Goal: Information Seeking & Learning: Check status

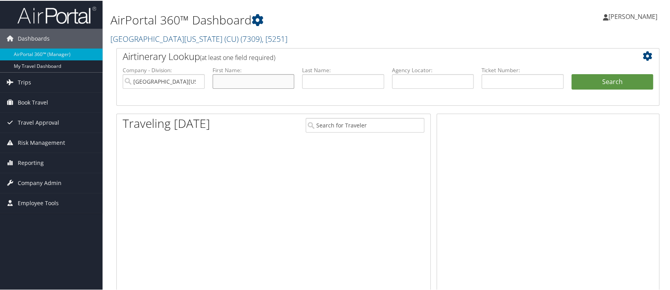
click at [247, 78] on input "text" at bounding box center [253, 80] width 82 height 15
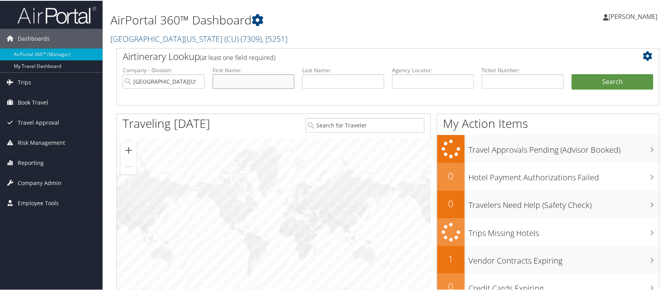
paste input "[PERSON_NAME]"
drag, startPoint x: 258, startPoint y: 84, endPoint x: 237, endPoint y: 86, distance: 21.4
click at [237, 86] on input "Mikaela Rowe" at bounding box center [253, 80] width 82 height 15
type input "Mikaela"
click at [304, 80] on input "text" at bounding box center [343, 80] width 82 height 15
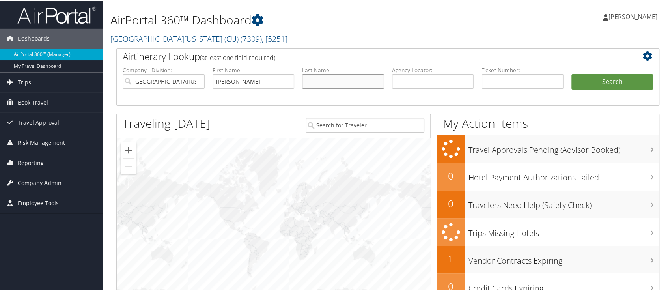
paste input "Rowe"
type input "Rowe"
click at [273, 79] on input "Mikaela" at bounding box center [253, 80] width 82 height 15
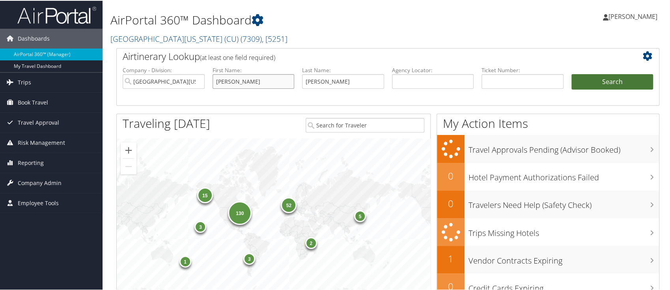
type input "Mikaela"
click at [606, 83] on button "Search" at bounding box center [612, 81] width 82 height 16
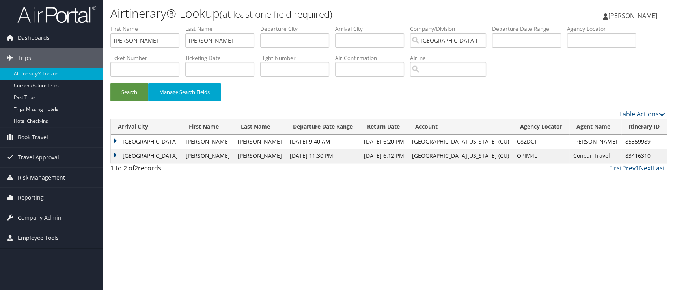
click at [117, 140] on td "Vancouver" at bounding box center [146, 141] width 71 height 14
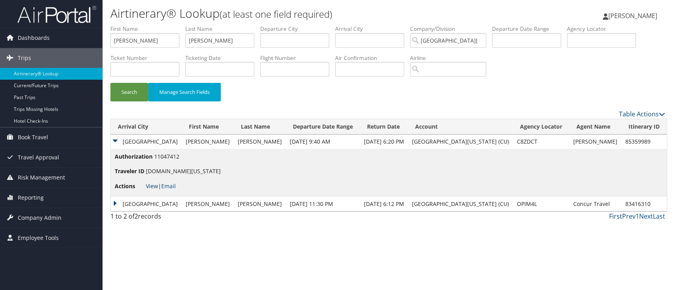
click at [152, 186] on link "View" at bounding box center [152, 185] width 12 height 7
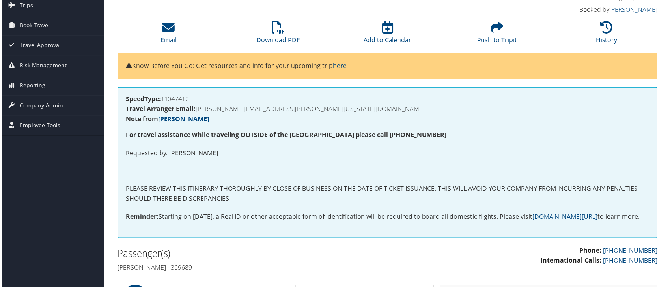
scroll to position [52, 0]
click at [605, 36] on link "History" at bounding box center [608, 35] width 22 height 19
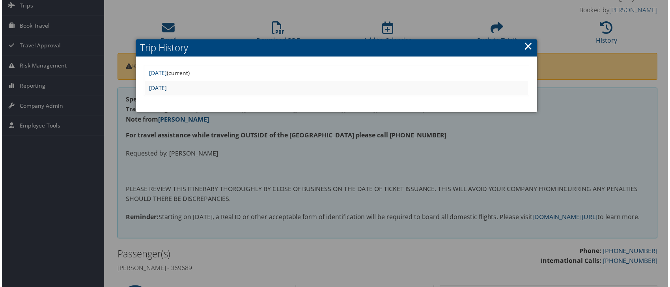
click at [166, 91] on link "Fri May 16 12:44:30 MDT 2025" at bounding box center [157, 87] width 18 height 7
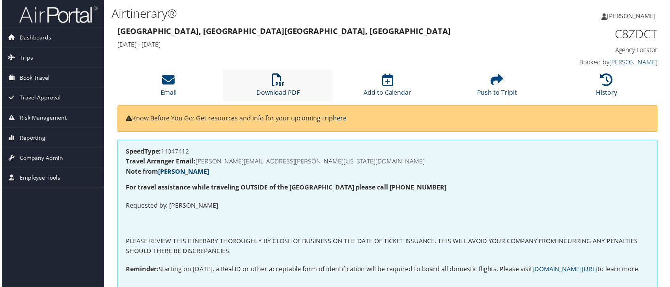
click at [277, 77] on icon at bounding box center [277, 80] width 13 height 13
click at [601, 78] on icon at bounding box center [607, 80] width 13 height 13
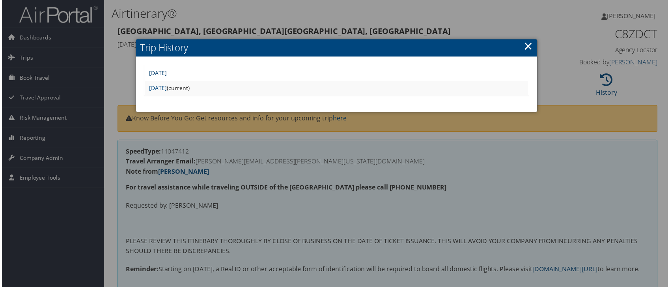
click at [166, 76] on link "Fri May 16 16:12:43 MDT 2025" at bounding box center [157, 72] width 18 height 7
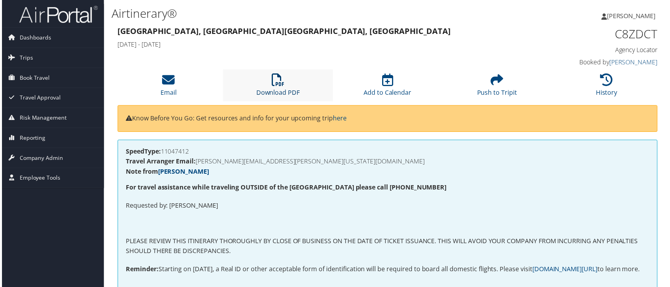
click at [272, 90] on link "Download PDF" at bounding box center [278, 87] width 44 height 19
click at [604, 86] on icon at bounding box center [607, 80] width 13 height 13
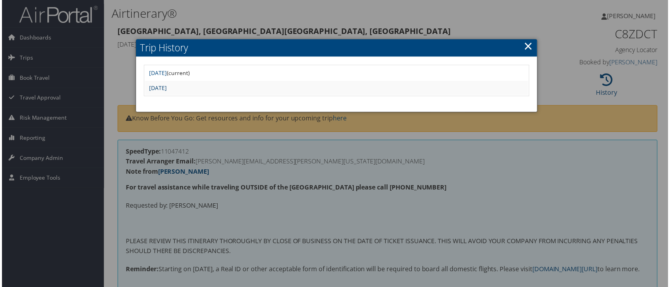
click at [166, 88] on link "Fri May 16 12:44:30 MDT 2025" at bounding box center [157, 87] width 18 height 7
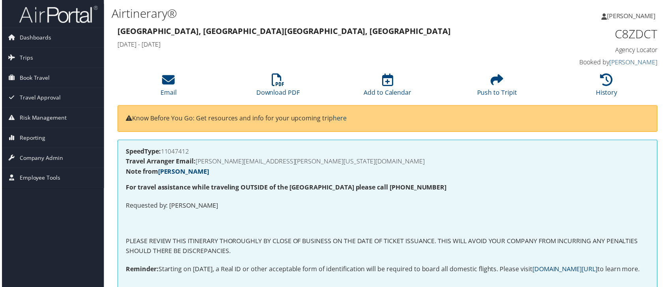
click at [392, 234] on div "SpeedType: 11047412 Travel Arranger Email: ERICK.WILLCUTT@COLORADO.EDU Note fro…" at bounding box center [387, 215] width 543 height 151
click at [602, 78] on icon at bounding box center [607, 80] width 13 height 13
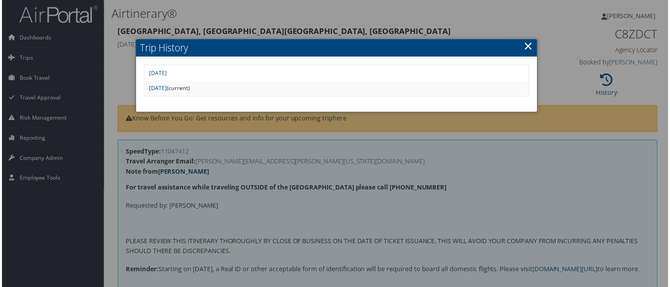
click at [239, 225] on div at bounding box center [336, 145] width 673 height 290
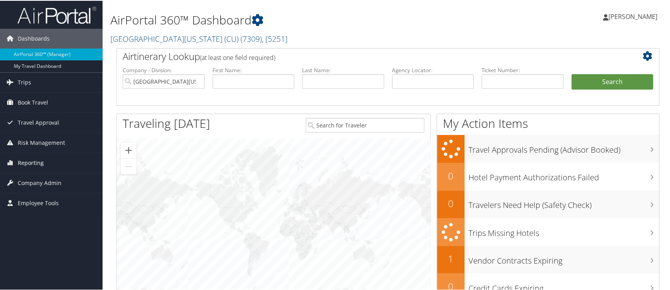
click at [32, 162] on span "Reporting" at bounding box center [31, 162] width 26 height 20
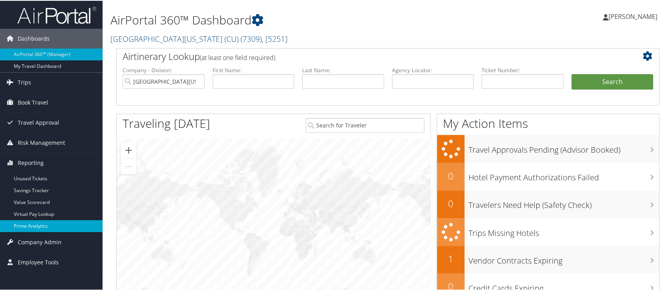
click at [34, 225] on link "Prime Analytics" at bounding box center [51, 225] width 102 height 12
